Goal: Use online tool/utility: Utilize a website feature to perform a specific function

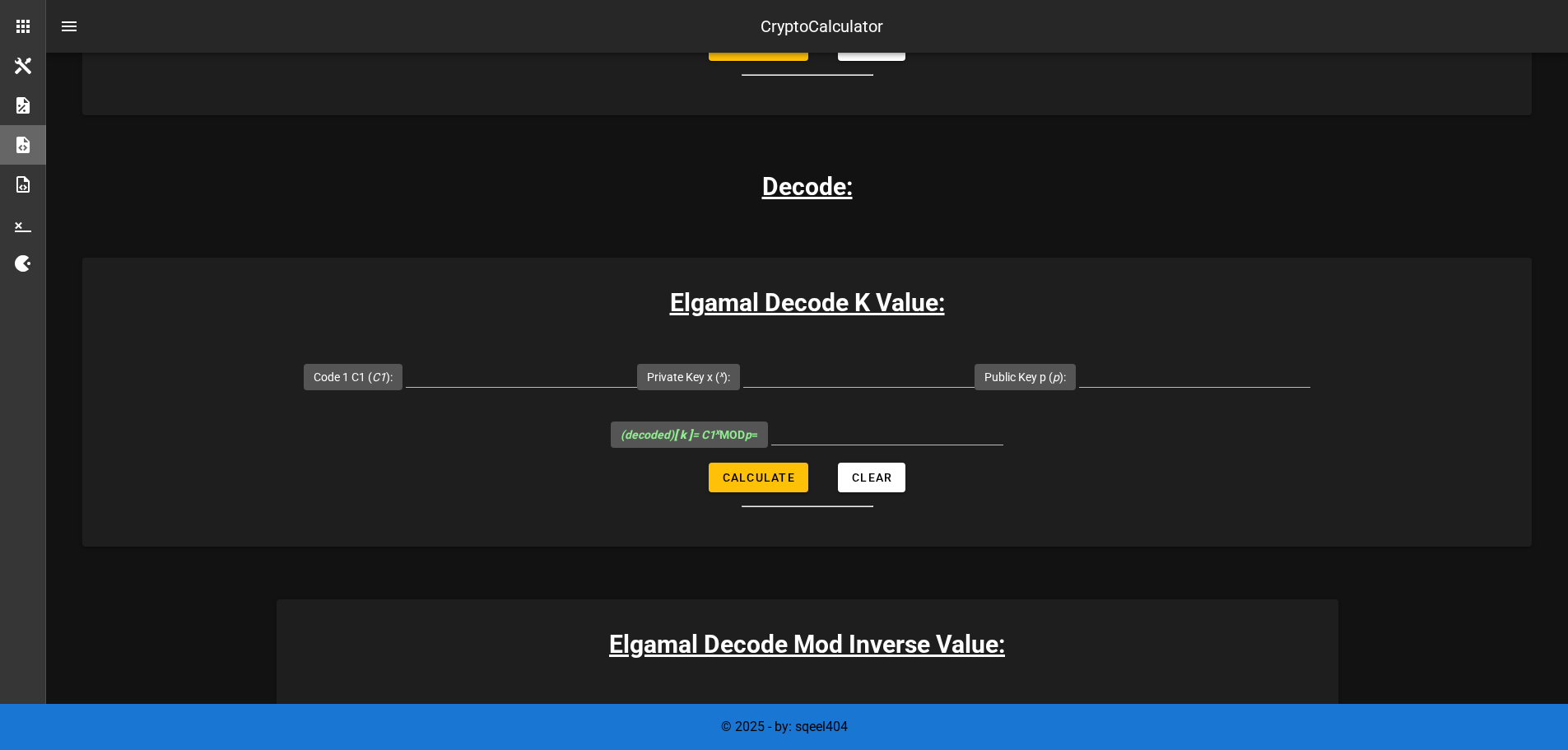
scroll to position [1860, 0]
click at [314, 368] on label "Code 1 C1 ( C1 ):" at bounding box center [353, 376] width 79 height 16
click at [406, 360] on input "Code 1 C1 ( C1 ):" at bounding box center [521, 372] width 231 height 26
paste input "12279519522290406516"
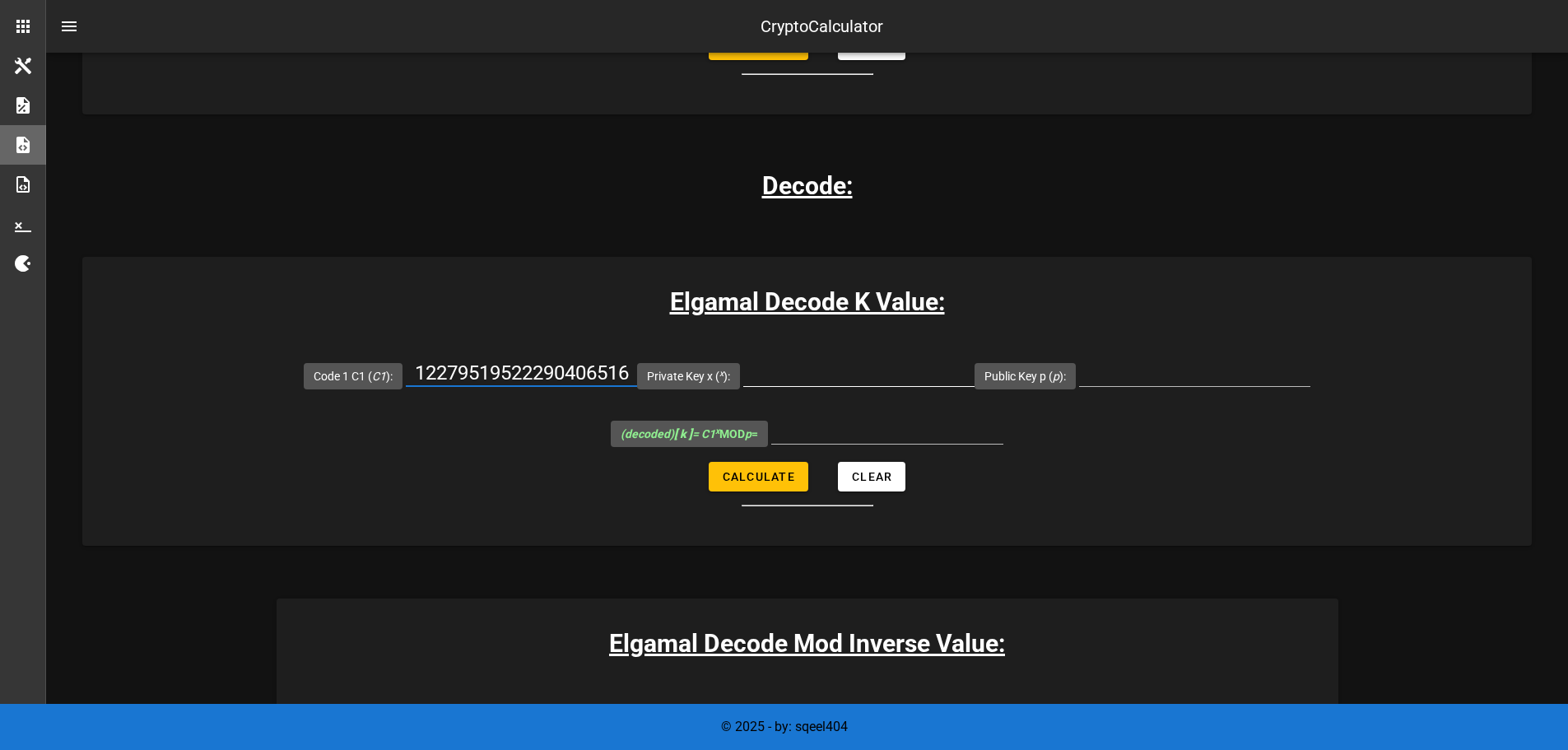
type input "12279519522290406516"
click at [744, 360] on input "Private Key x ( x ):" at bounding box center [859, 372] width 231 height 26
click at [1079, 360] on input "Public Key p ( p ):" at bounding box center [1195, 372] width 231 height 26
paste input "14912432766367177751"
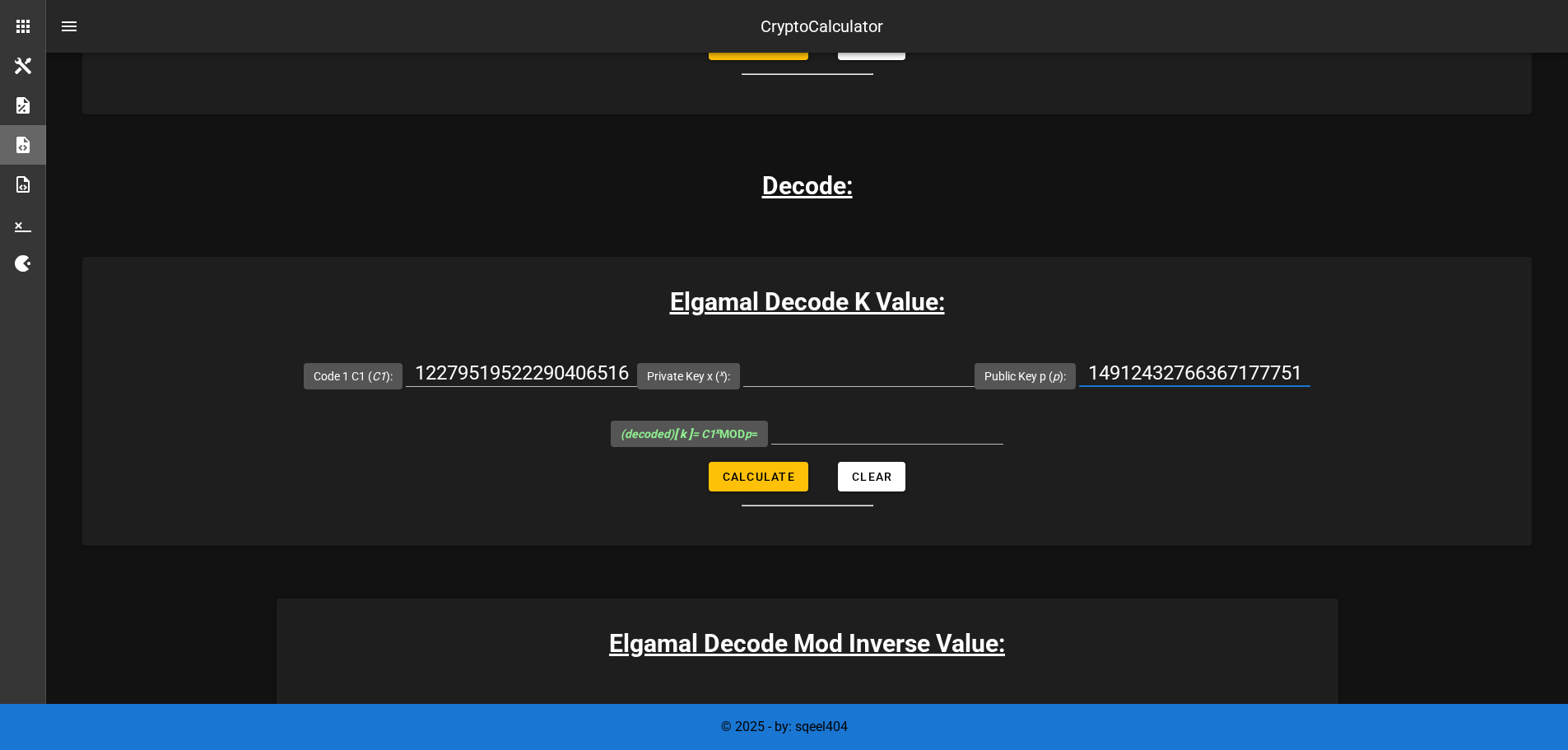
scroll to position [0, 6]
type input "14912432766367177751"
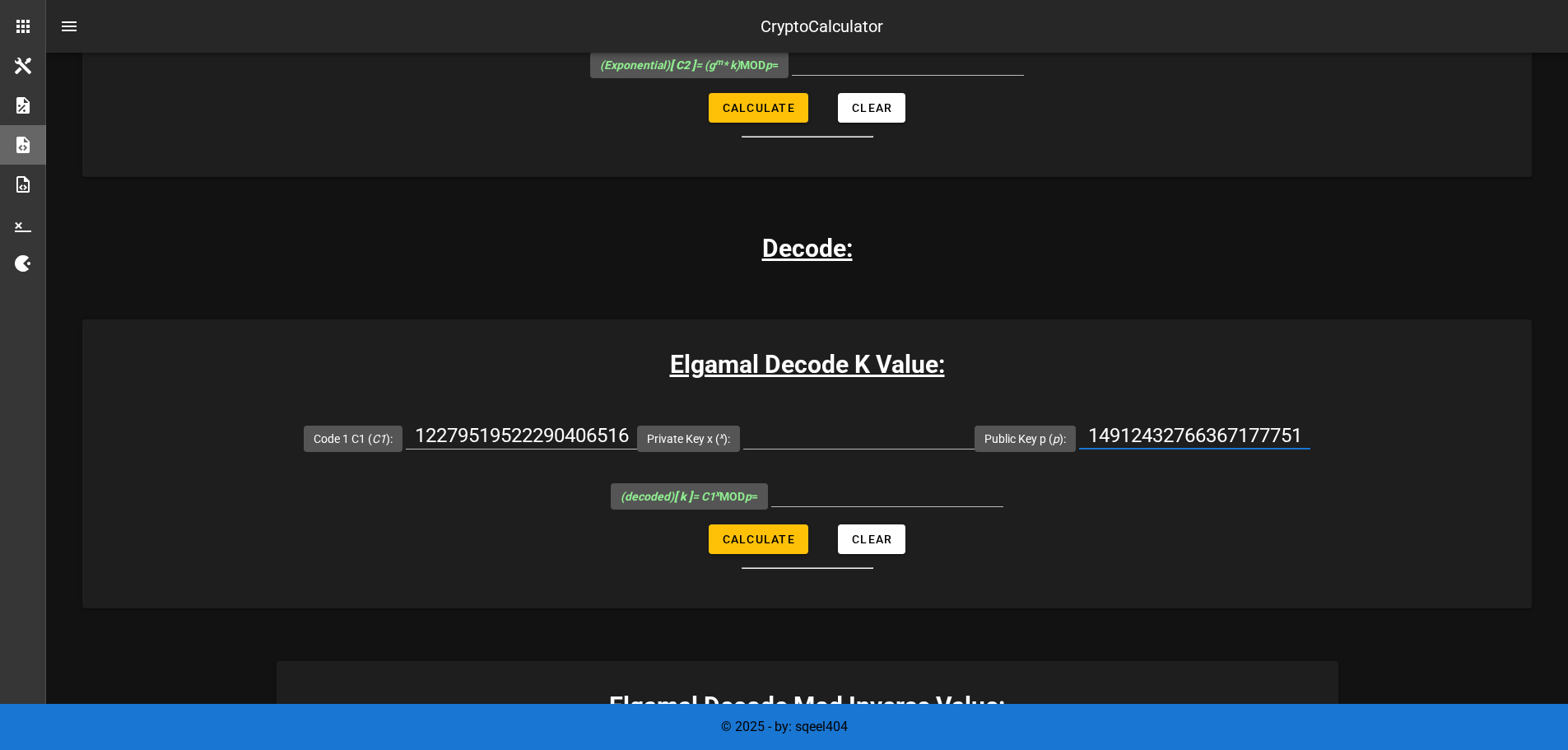
scroll to position [1769, 0]
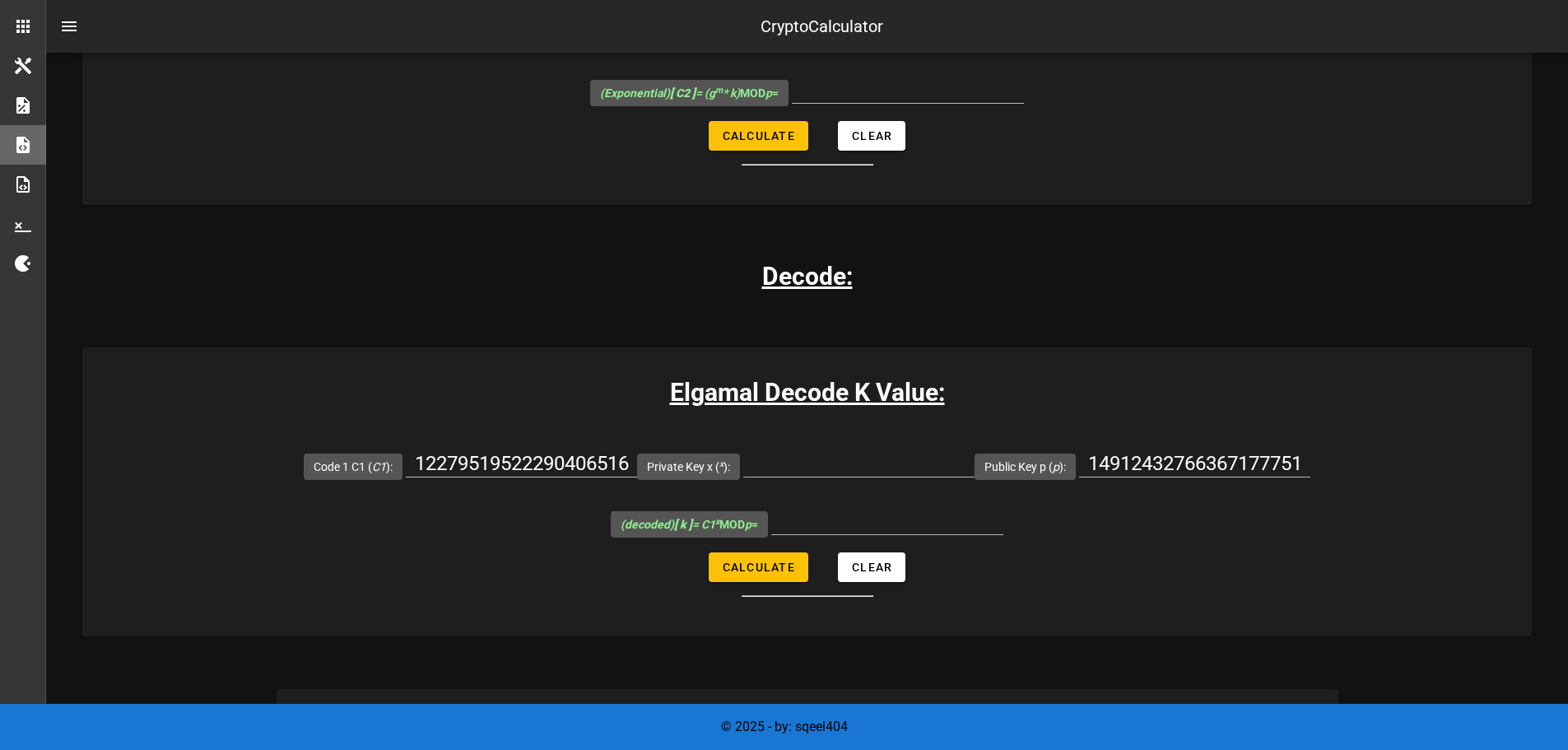
click at [975, 437] on div "Public Key p ( p ): 14912432766367177751" at bounding box center [1142, 465] width 336 height 57
click at [764, 561] on span "Calculate" at bounding box center [758, 567] width 74 height 13
type input "All fields are required"
